Goal: Find specific fact: Find specific fact

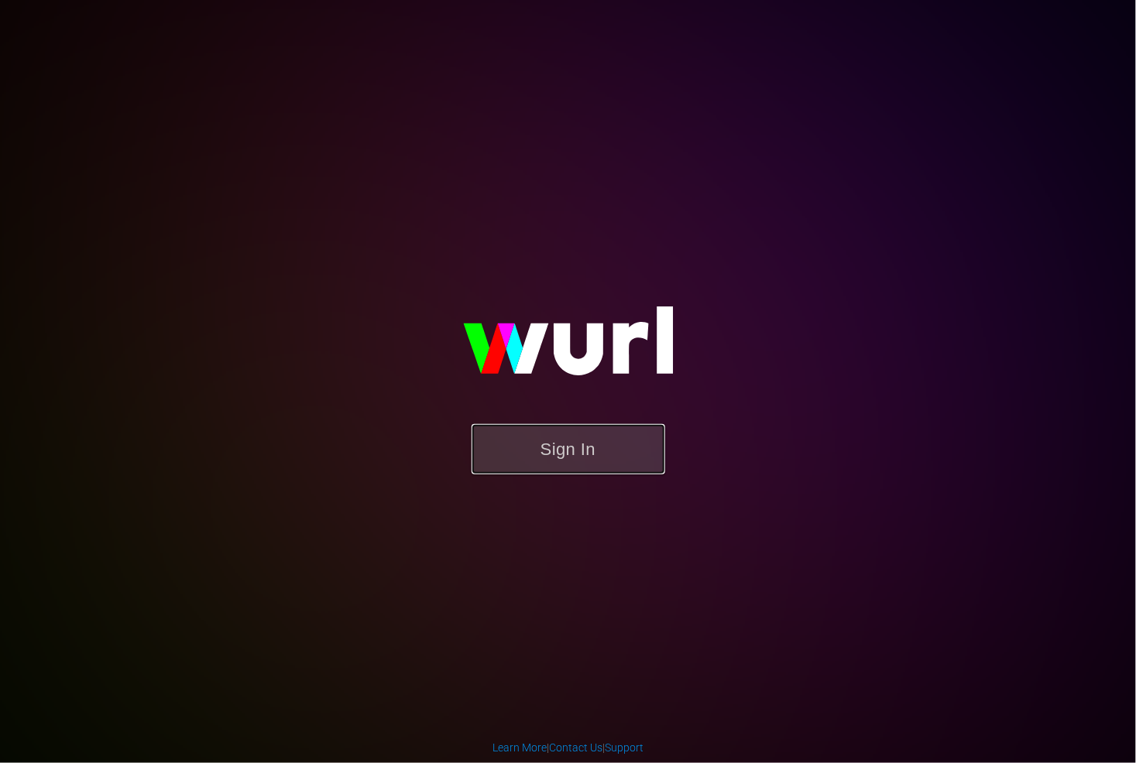
click at [605, 464] on button "Sign In" at bounding box center [568, 449] width 194 height 50
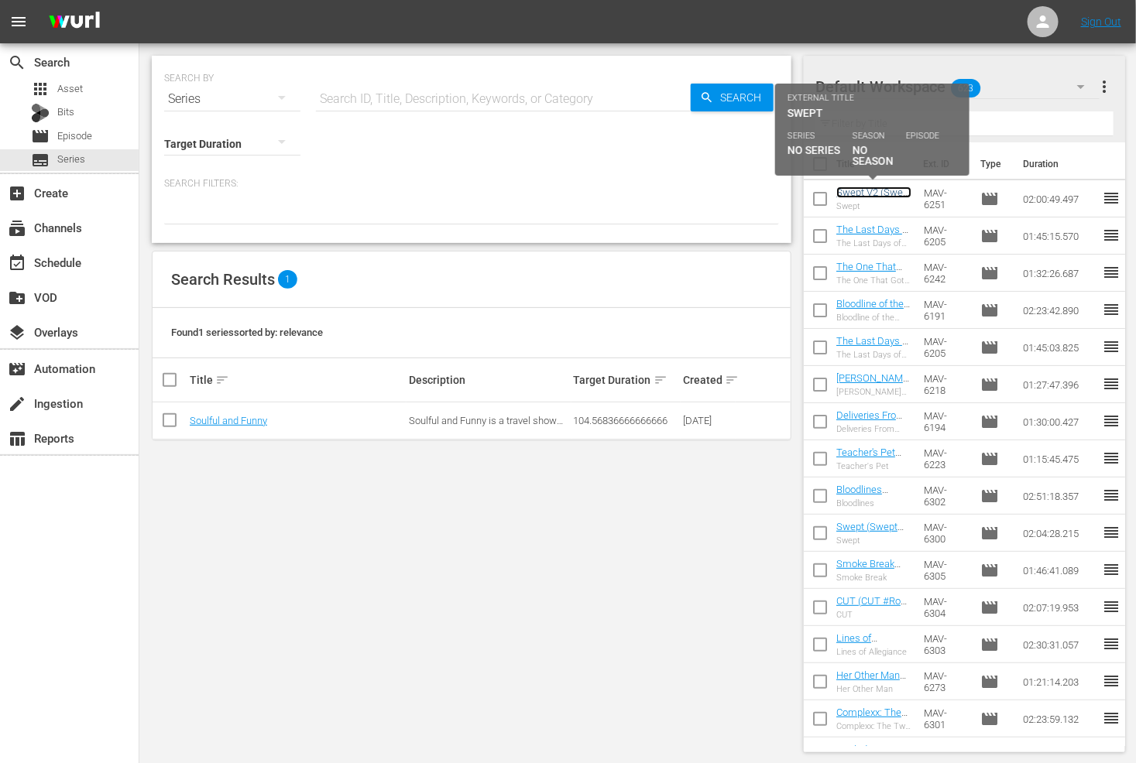
click at [859, 191] on link "Swept V2 (Swept V2 (VARIANT))" at bounding box center [873, 198] width 75 height 23
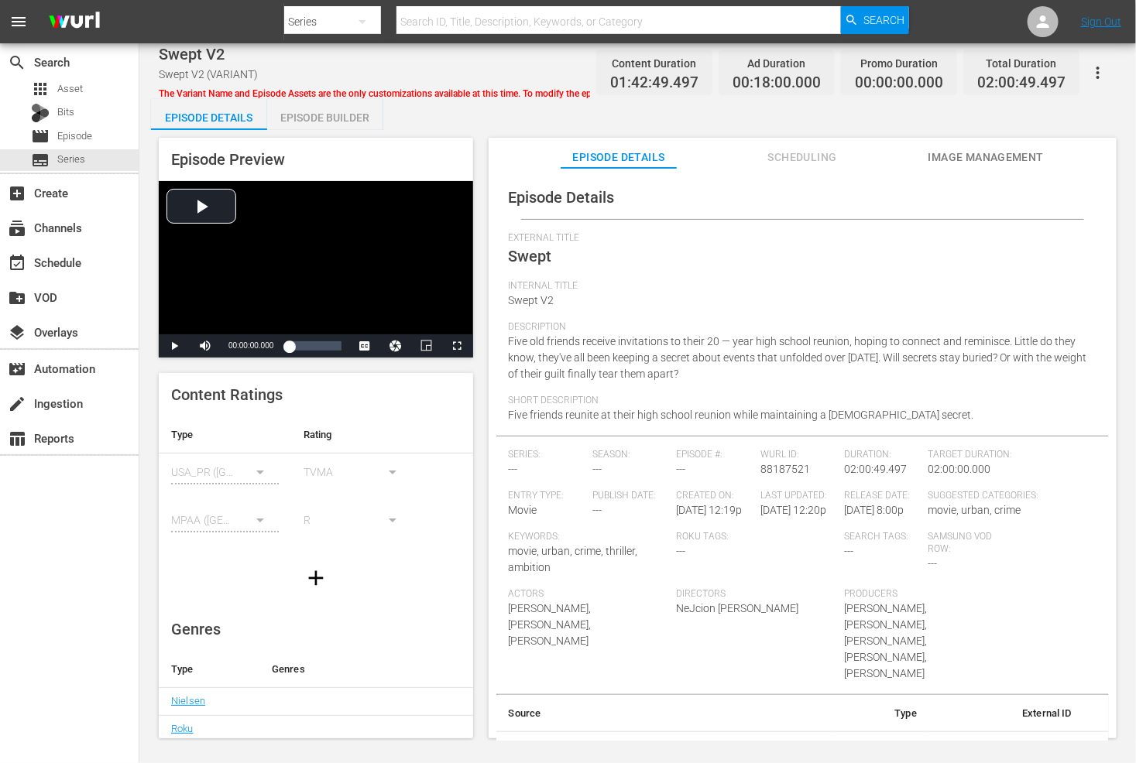
click at [811, 156] on span "Scheduling" at bounding box center [802, 157] width 116 height 19
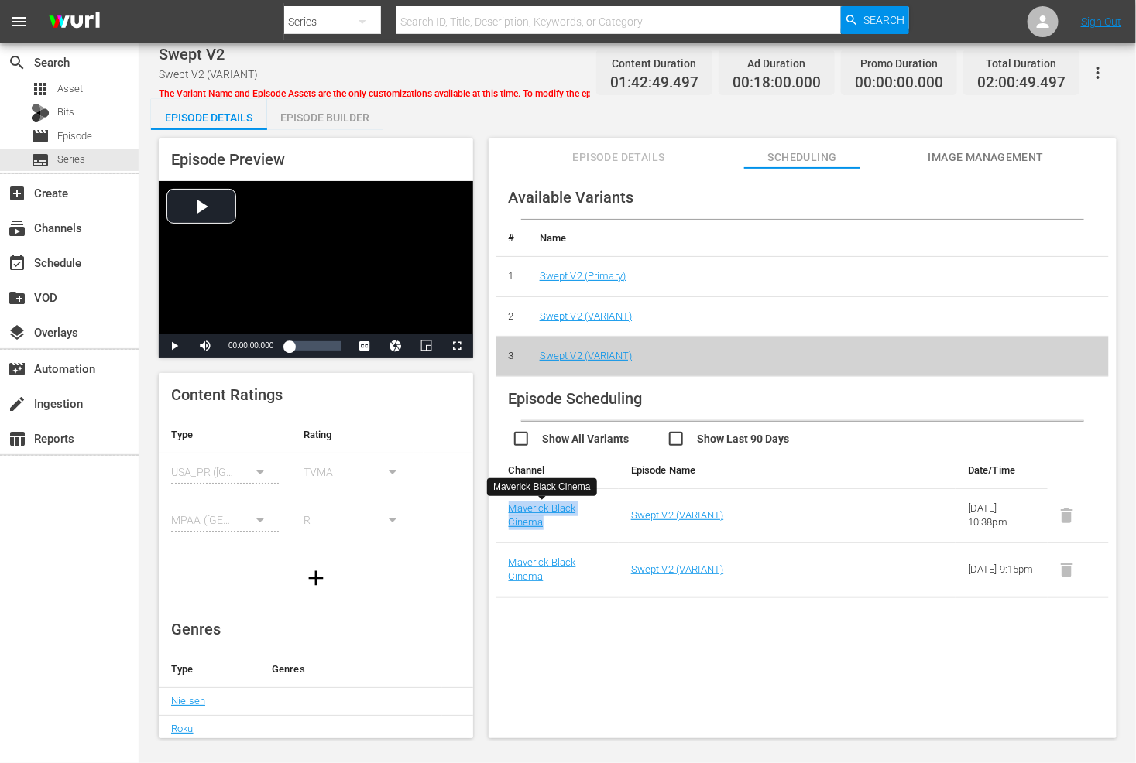
click at [626, 164] on span "Episode Details" at bounding box center [618, 157] width 116 height 19
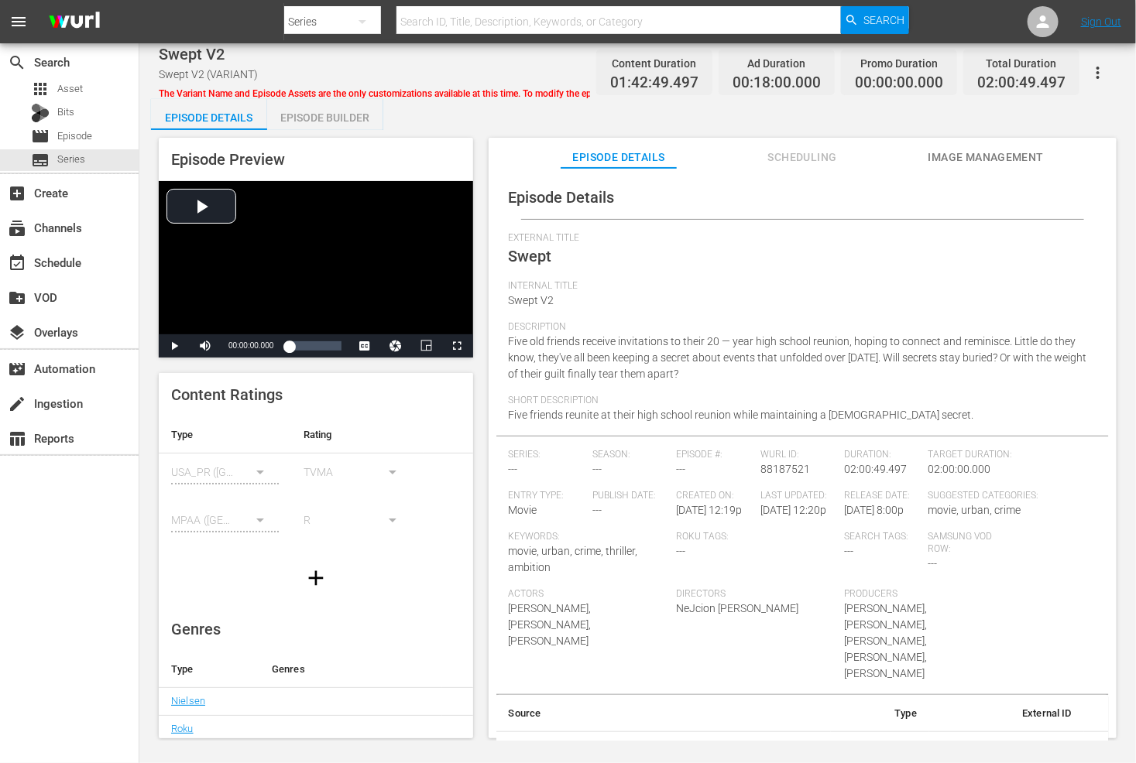
click at [817, 165] on span "Scheduling" at bounding box center [802, 157] width 116 height 19
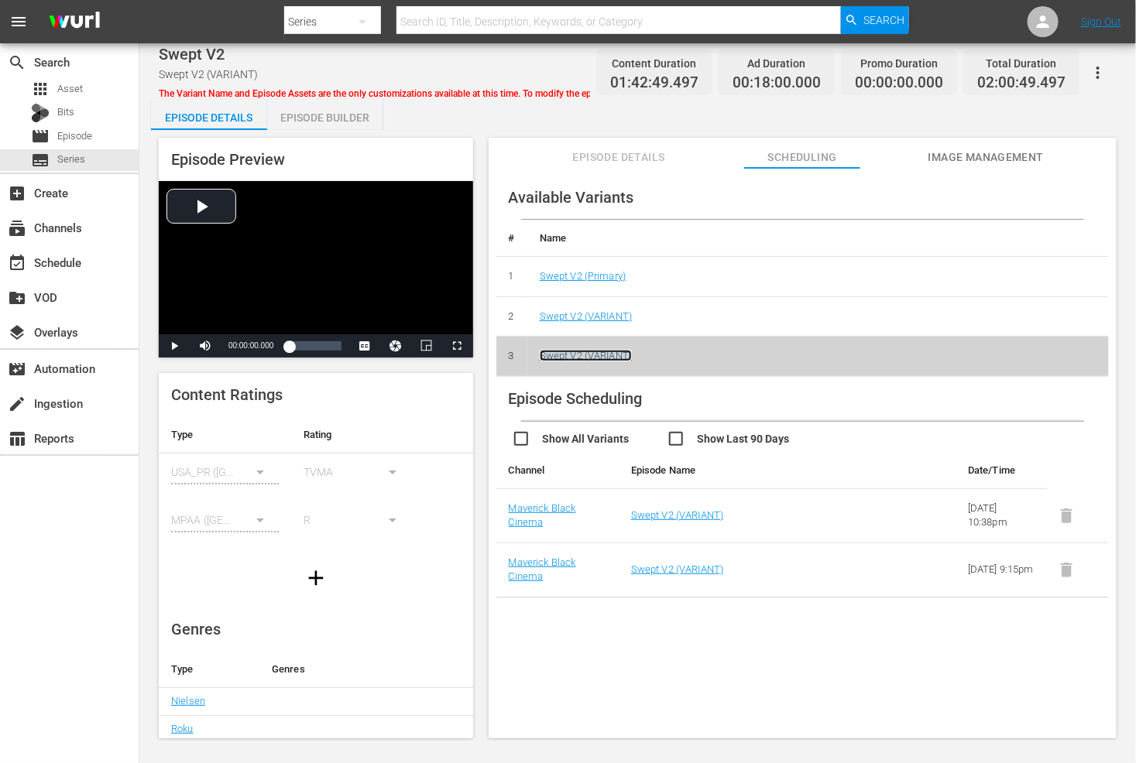
click at [619, 357] on link "Swept V2 (VARIANT)" at bounding box center [586, 356] width 93 height 12
click at [988, 153] on span "Image Management" at bounding box center [985, 157] width 116 height 19
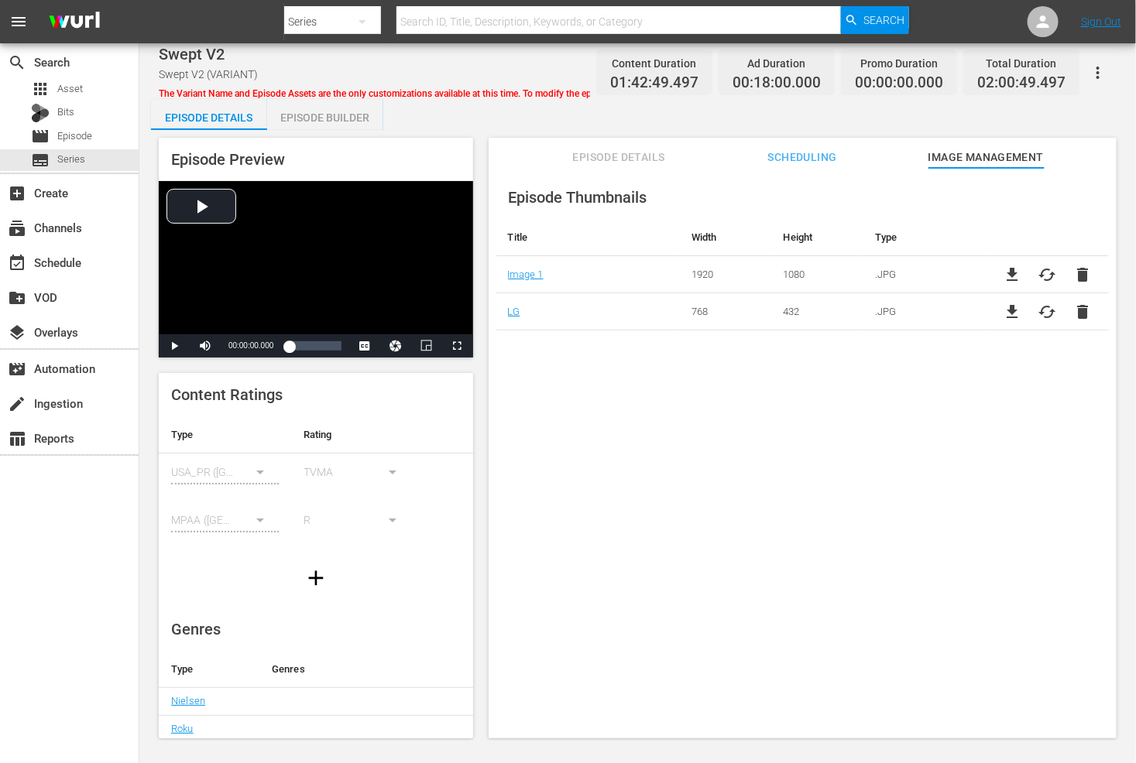
click at [807, 149] on span "Scheduling" at bounding box center [802, 157] width 116 height 19
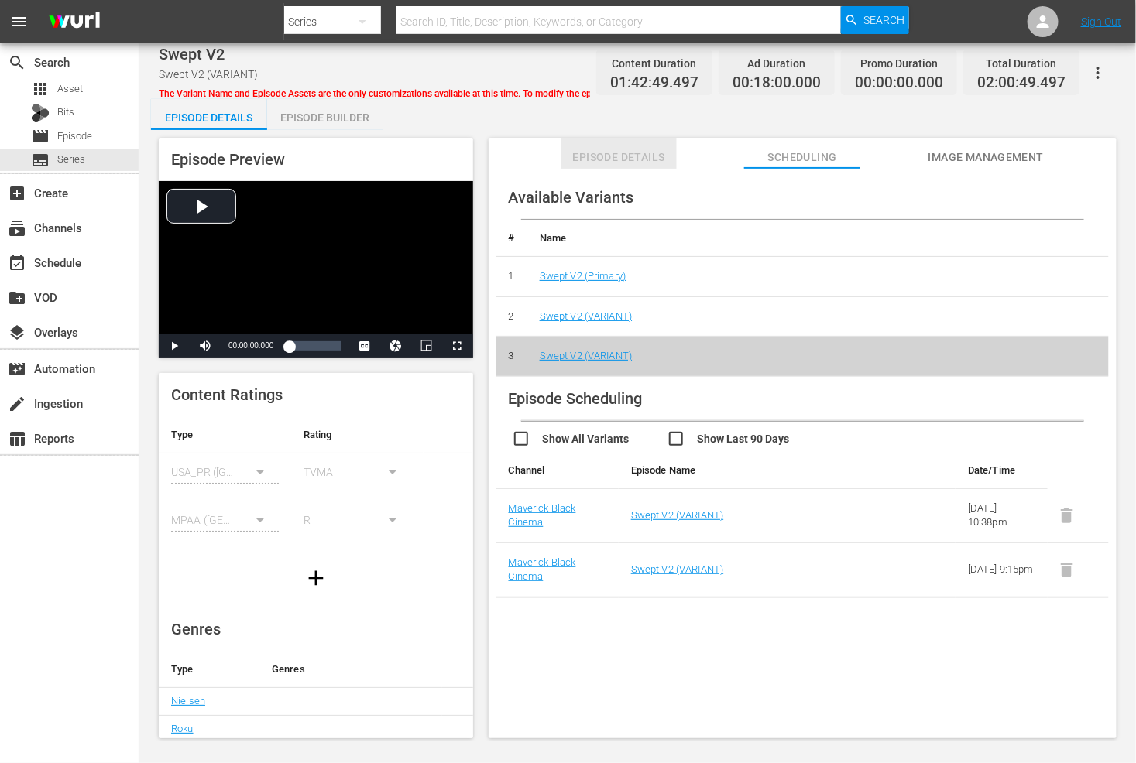
click at [618, 160] on span "Episode Details" at bounding box center [618, 157] width 116 height 19
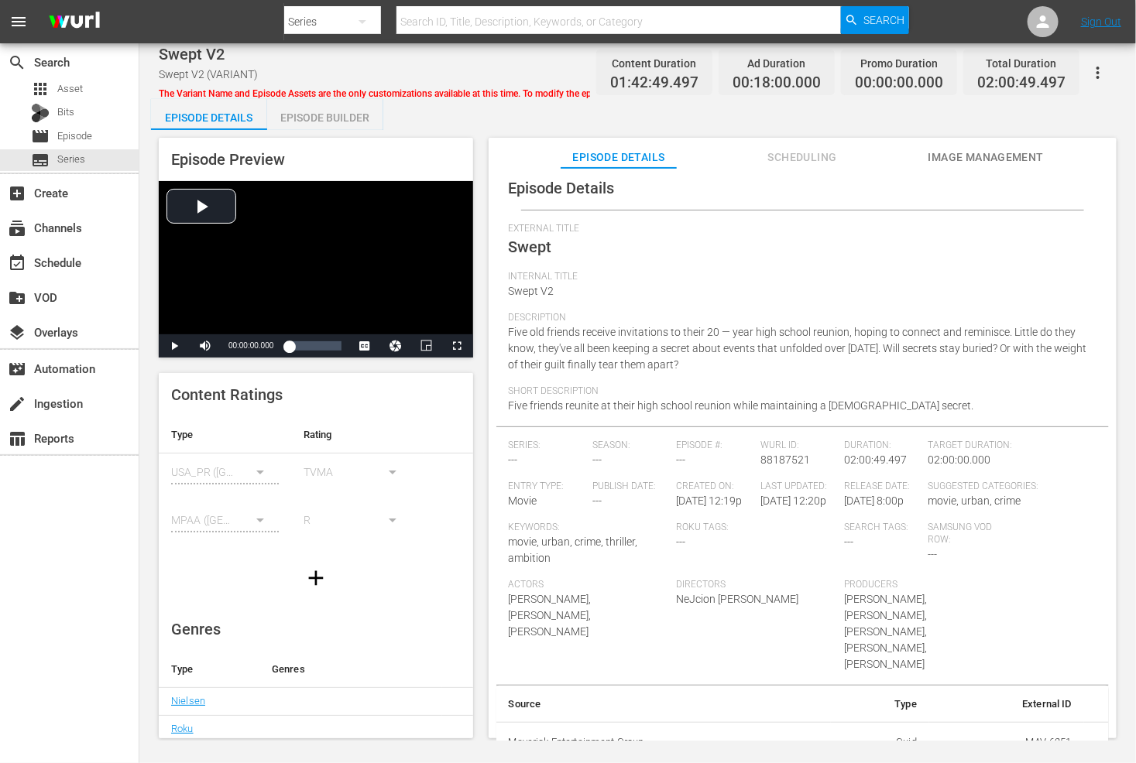
scroll to position [144, 0]
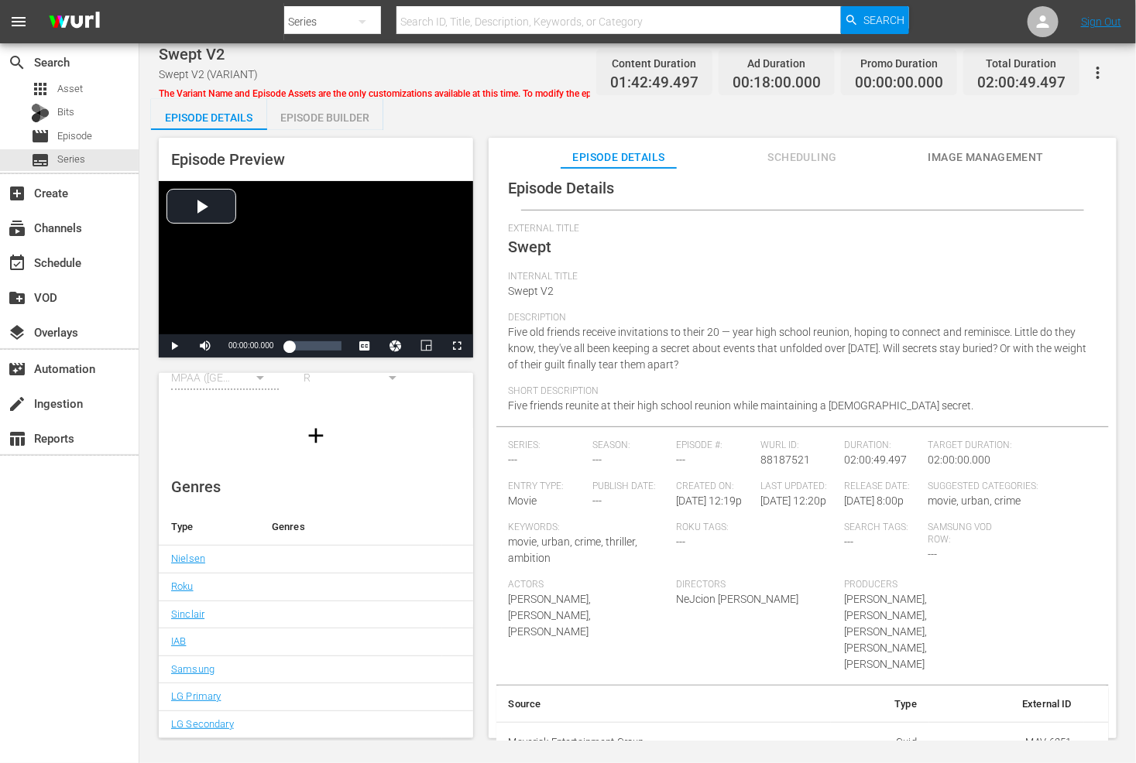
drag, startPoint x: 396, startPoint y: 114, endPoint x: 382, endPoint y: 114, distance: 14.7
click at [395, 114] on div "Episode Details Episode Builder Episode Preview Video Player is loading. Play V…" at bounding box center [637, 425] width 973 height 652
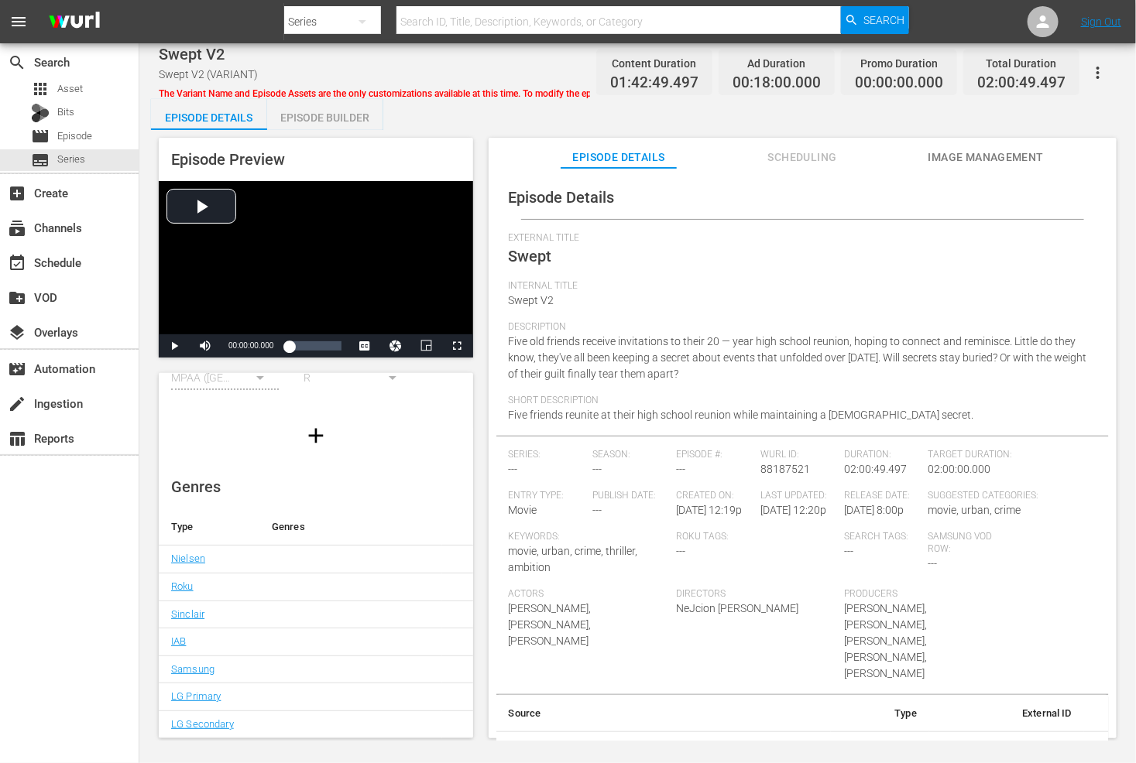
click at [807, 158] on span "Scheduling" at bounding box center [802, 157] width 116 height 19
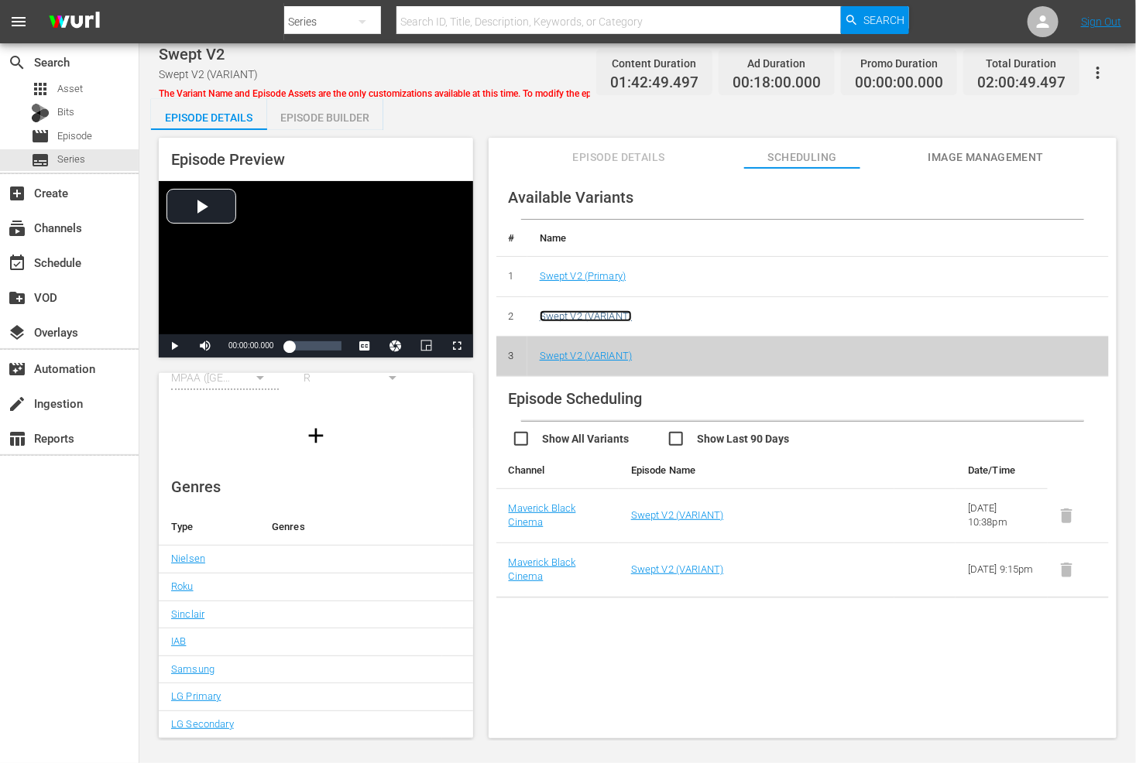
click at [584, 315] on link "Swept V2 (VARIANT)" at bounding box center [586, 316] width 93 height 12
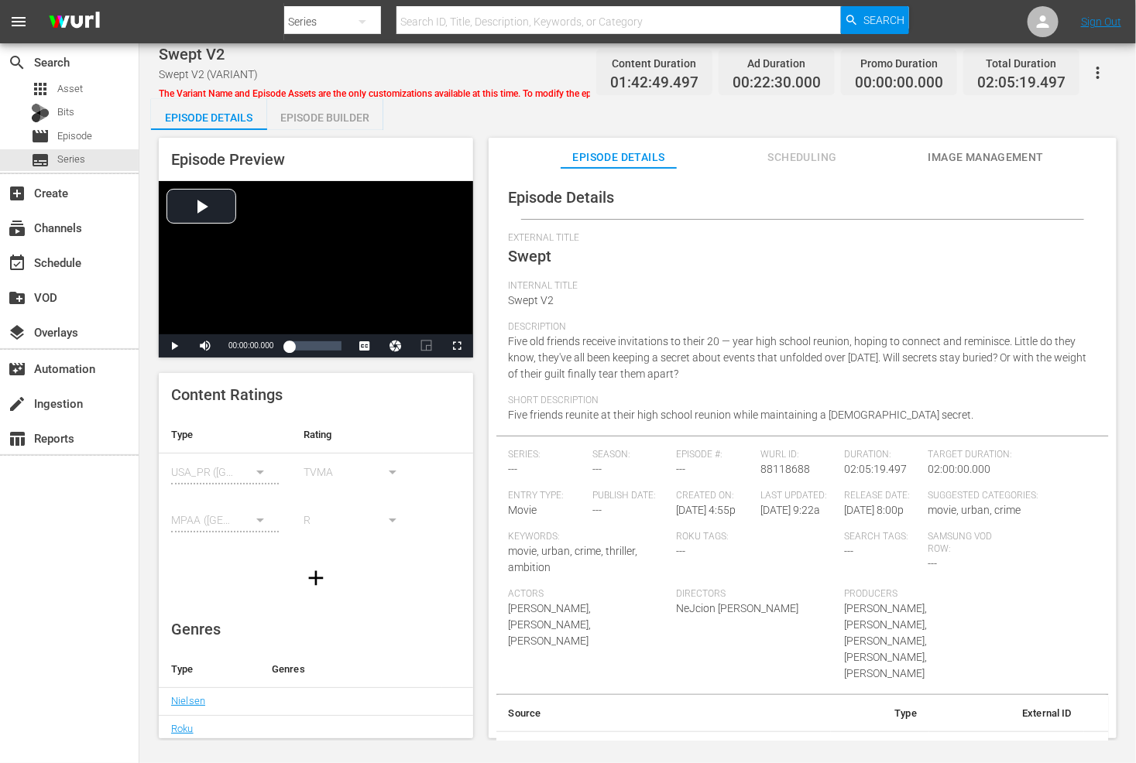
click at [820, 143] on button "Scheduling" at bounding box center [802, 153] width 116 height 31
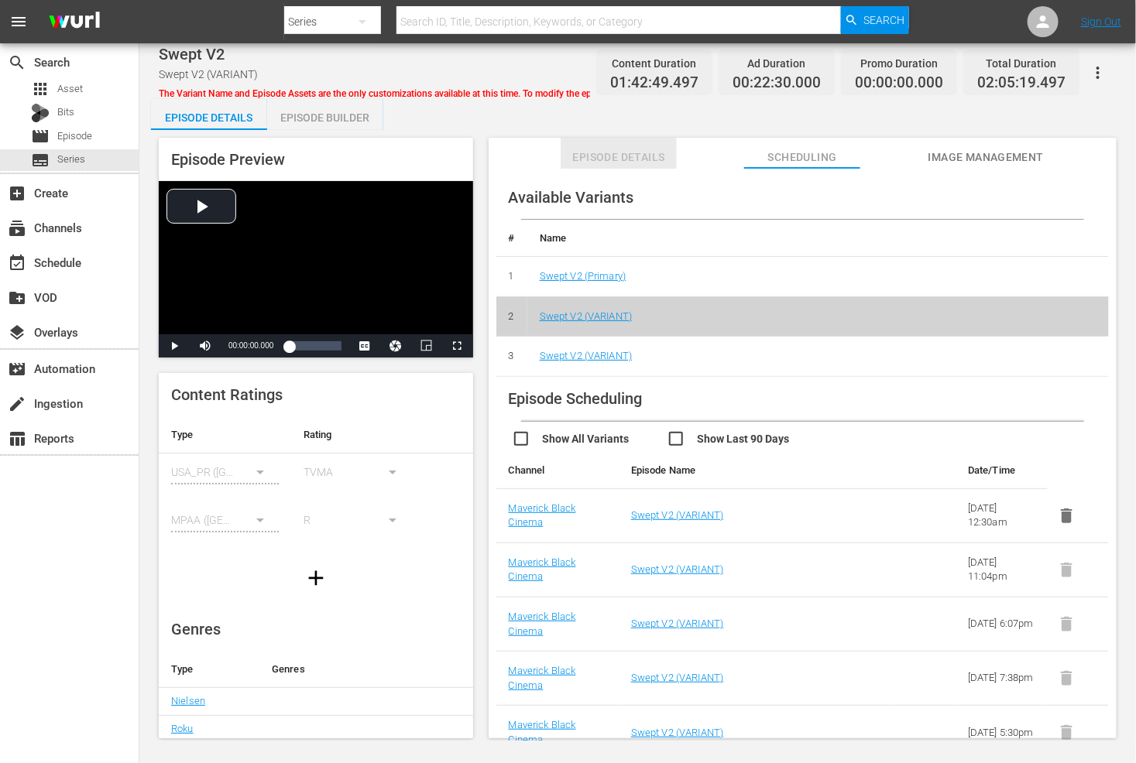
click at [627, 146] on button "Episode Details" at bounding box center [618, 153] width 116 height 31
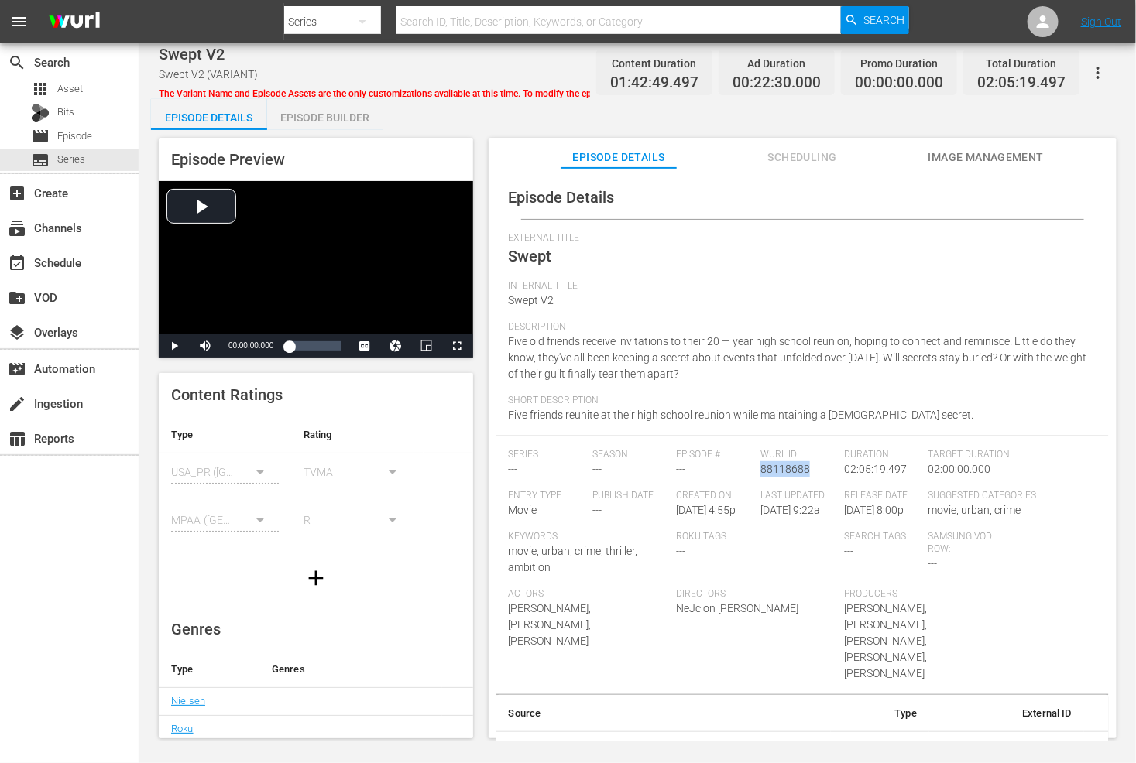
drag, startPoint x: 807, startPoint y: 468, endPoint x: 759, endPoint y: 470, distance: 48.8
click at [760, 470] on div "Wurl ID: 88118688" at bounding box center [802, 469] width 84 height 41
copy span "88118688"
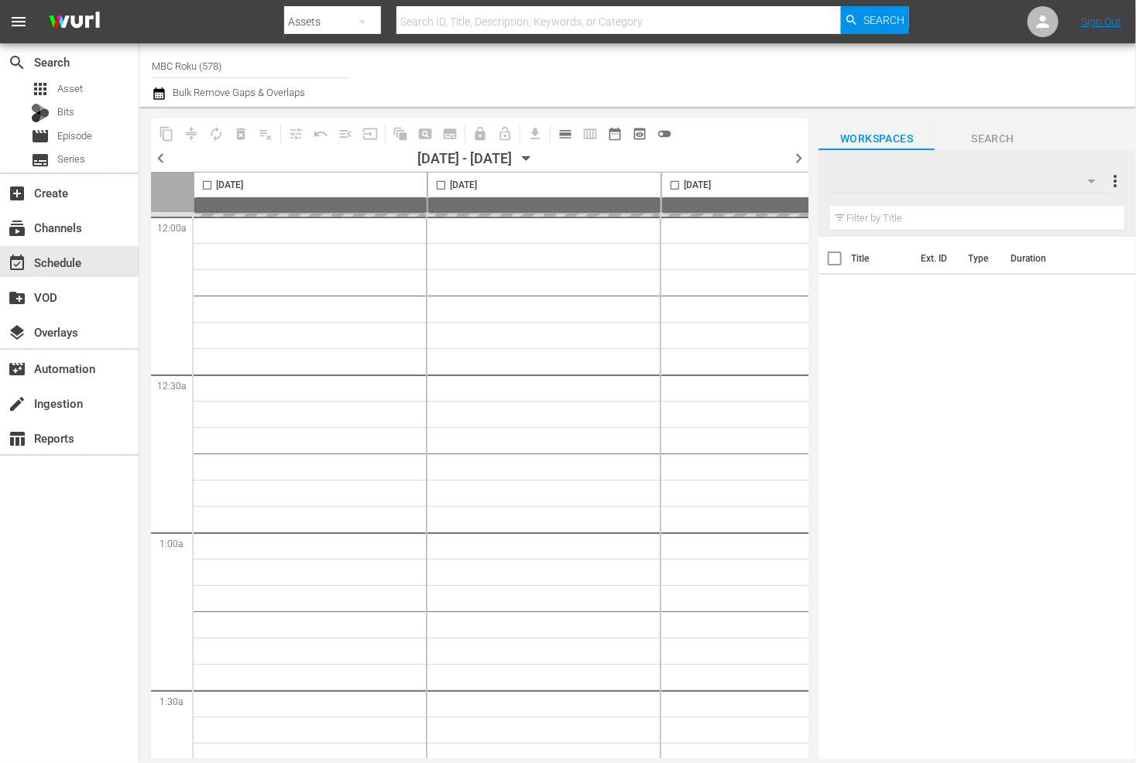
type input "MBC Roku (578)"
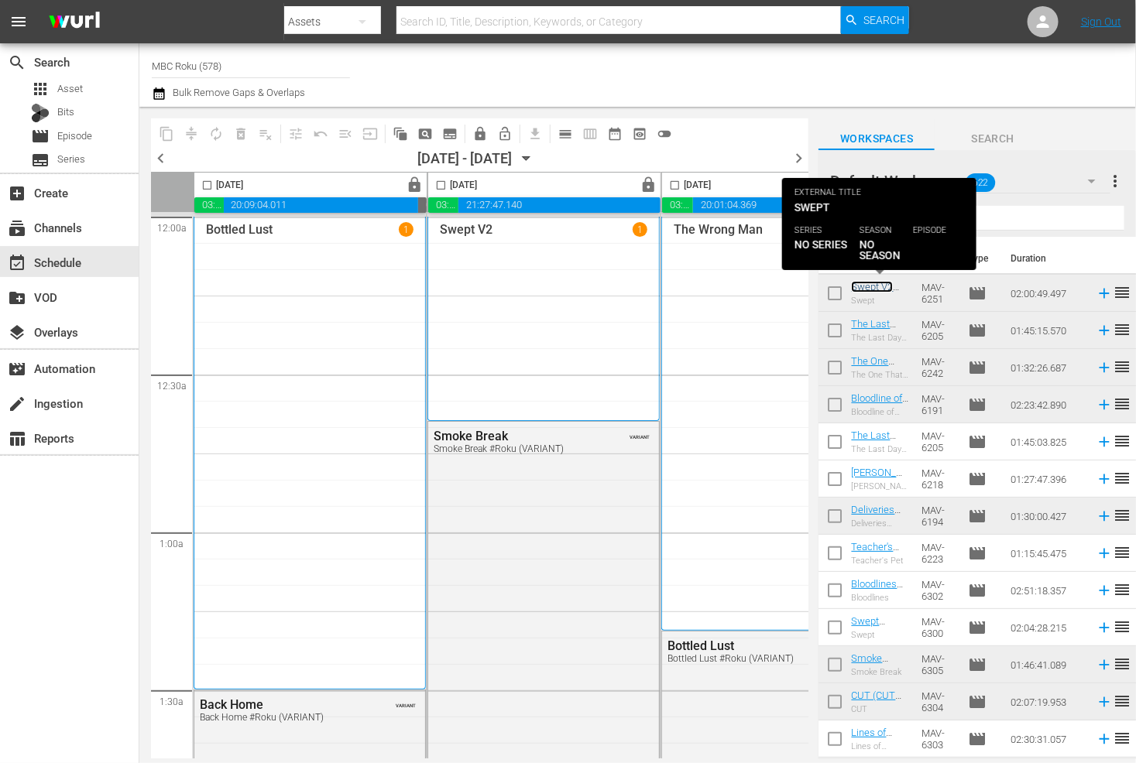
click at [878, 284] on link "Swept V2 (Swept V2 (VARIANT))" at bounding box center [876, 298] width 50 height 35
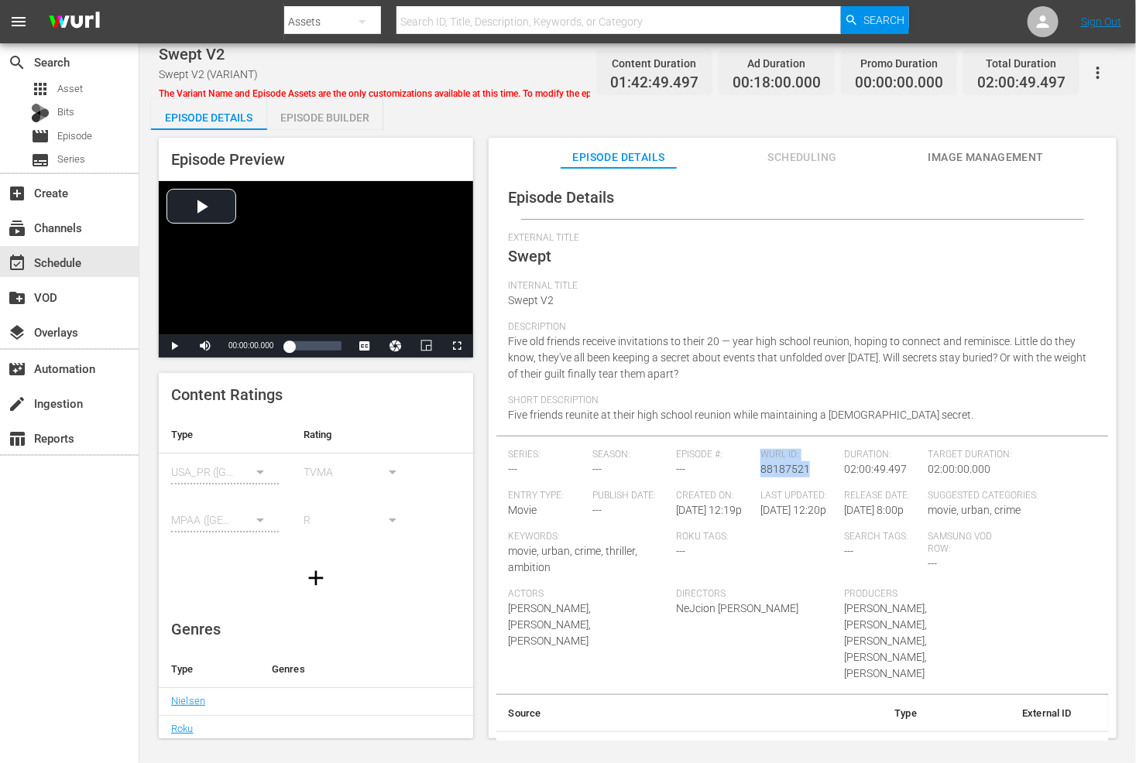
drag, startPoint x: 807, startPoint y: 466, endPoint x: 751, endPoint y: 471, distance: 56.8
click at [751, 471] on div "Series: --- Season: --- Episode #: --- Wurl ID: 88187521 Duration: 02:00:49.497…" at bounding box center [803, 571] width 588 height 245
copy div "Wurl ID: 88187521"
click at [84, 129] on span "Episode" at bounding box center [74, 136] width 35 height 15
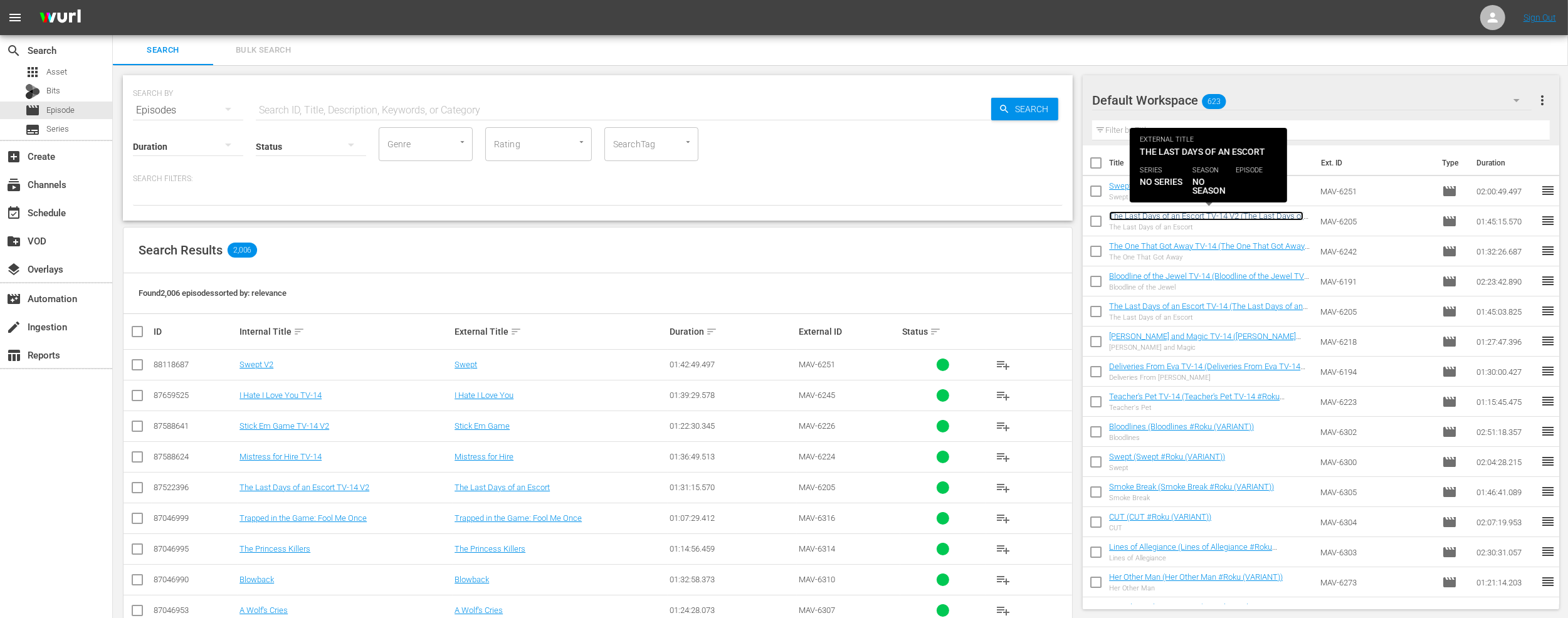
click at [919, 219] on link "The Last Days of an Escort TV-14 V2 (The Last Days of an Escort TV-14 #Roku (VA…" at bounding box center [1206, 220] width 194 height 19
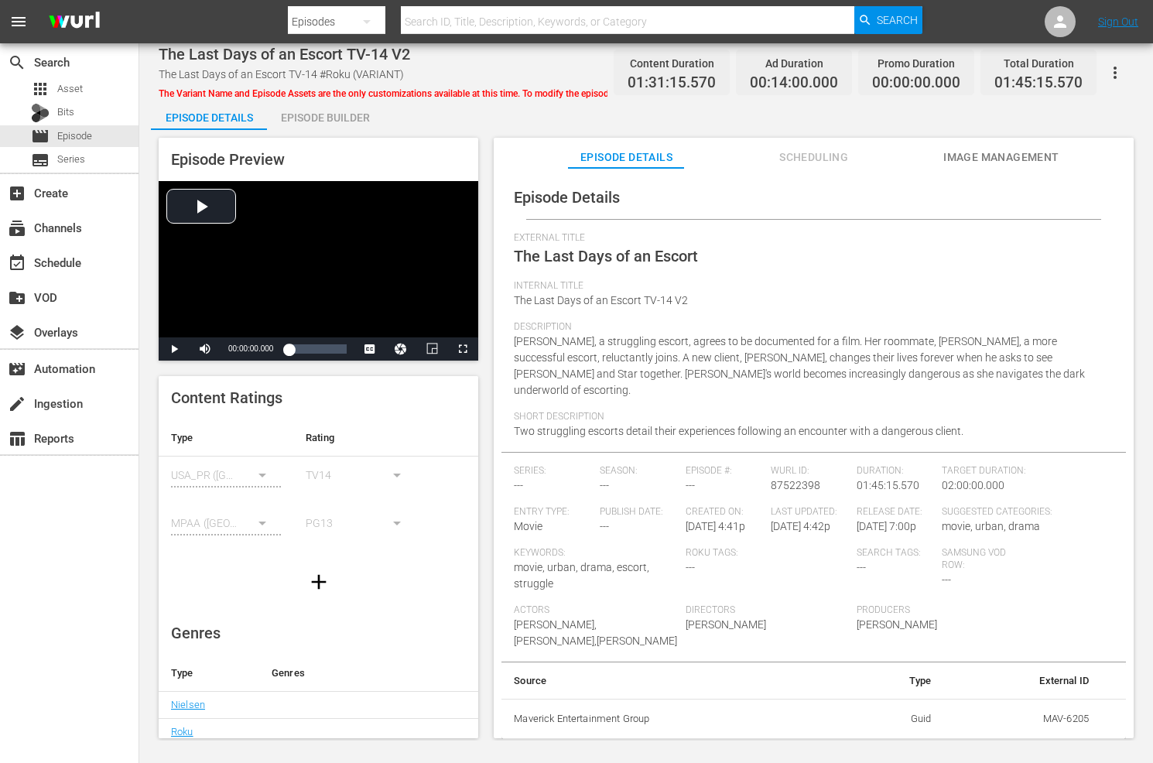
click at [784, 148] on span "Scheduling" at bounding box center [814, 157] width 116 height 19
